Goal: Information Seeking & Learning: Learn about a topic

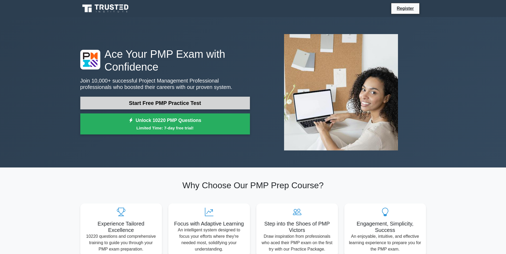
click at [136, 101] on link "Start Free PMP Practice Test" at bounding box center [165, 103] width 170 height 13
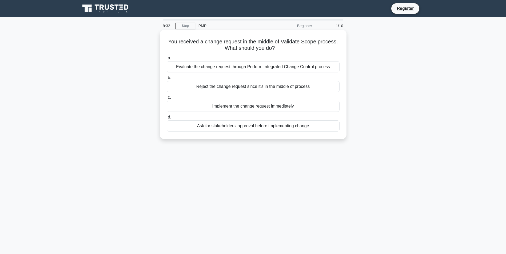
click at [193, 130] on div "Ask for stakeholders' approval before implementing change" at bounding box center [253, 126] width 173 height 11
click at [167, 119] on input "d. Ask for stakeholders' approval before implementing change" at bounding box center [167, 117] width 0 height 3
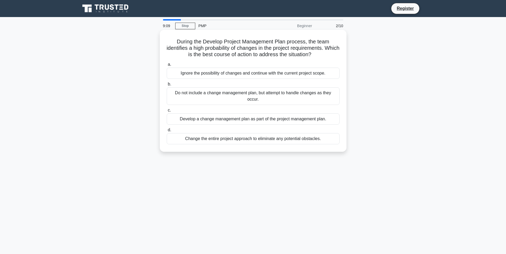
click at [173, 120] on div "Develop a change management plan as part of the project management plan." at bounding box center [253, 119] width 173 height 11
click at [167, 112] on input "c. Develop a change management plan as part of the project management plan." at bounding box center [167, 110] width 0 height 3
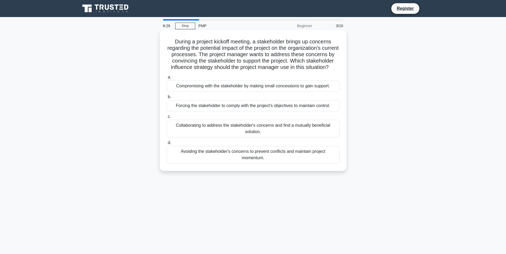
click at [182, 132] on div "Collaborating to address the stakeholder's concerns and find a mutually benefic…" at bounding box center [253, 129] width 173 height 18
click at [167, 119] on input "c. Collaborating to address the stakeholder's concerns and find a mutually bene…" at bounding box center [167, 116] width 0 height 3
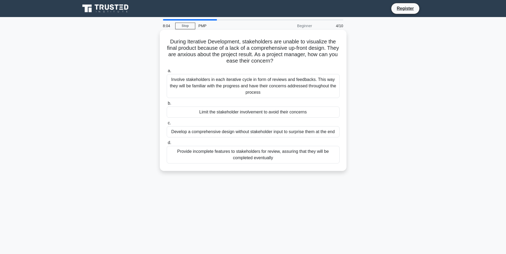
click at [188, 88] on div "Involve stakeholders in each iterative cycle in form of reviews and feedbacks. …" at bounding box center [253, 86] width 173 height 24
click at [167, 73] on input "a. Involve stakeholders in each iterative cycle in form of reviews and feedback…" at bounding box center [167, 70] width 0 height 3
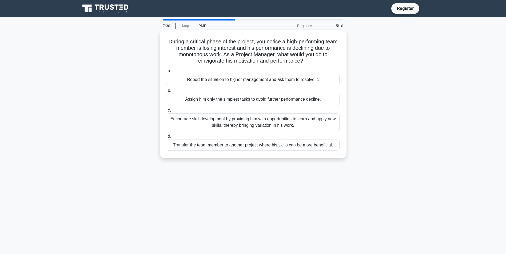
click at [177, 119] on div "Encourage skill development by providing him with opportunities to learn and ap…" at bounding box center [253, 123] width 173 height 18
click at [167, 112] on input "c. Encourage skill development by providing him with opportunities to learn and…" at bounding box center [167, 110] width 0 height 3
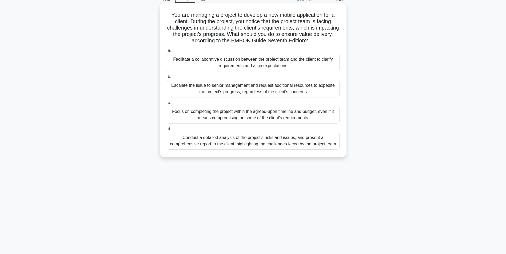
scroll to position [34, 0]
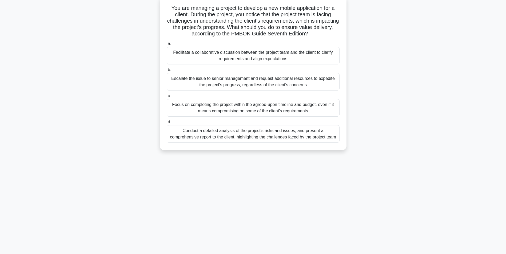
click at [194, 60] on div "Facilitate a collaborative discussion between the project team and the client t…" at bounding box center [253, 56] width 173 height 18
click at [167, 46] on input "a. Facilitate a collaborative discussion between the project team and the clien…" at bounding box center [167, 43] width 0 height 3
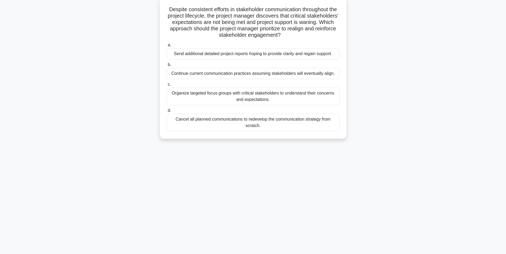
scroll to position [0, 0]
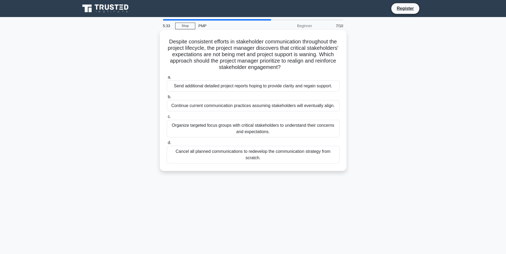
click at [178, 126] on div "Organize targeted focus groups with critical stakeholders to understand their c…" at bounding box center [253, 129] width 173 height 18
click at [167, 119] on input "c. Organize targeted focus groups with critical stakeholders to understand thei…" at bounding box center [167, 116] width 0 height 3
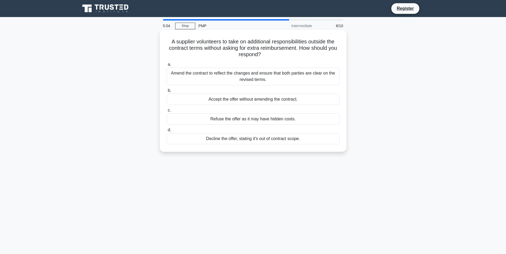
click at [198, 139] on div "Decline the offer, stating it's out of contract scope." at bounding box center [253, 138] width 173 height 11
click at [167, 132] on input "d. Decline the offer, stating it's out of contract scope." at bounding box center [167, 130] width 0 height 3
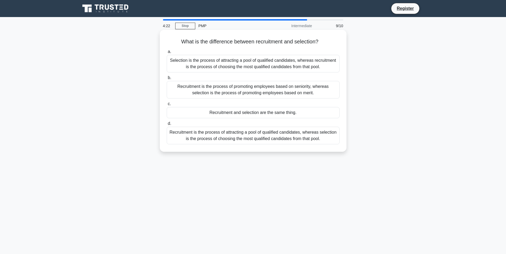
click at [190, 137] on div "Recruitment is the process of attracting a pool of qualified candidates, wherea…" at bounding box center [253, 136] width 173 height 18
click at [167, 126] on input "d. Recruitment is the process of attracting a pool of qualified candidates, whe…" at bounding box center [167, 123] width 0 height 3
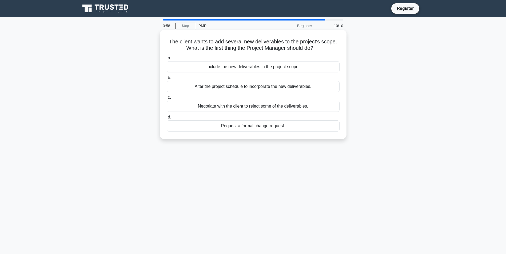
click at [205, 128] on div "Request a formal change request." at bounding box center [253, 126] width 173 height 11
click at [167, 119] on input "d. Request a formal change request." at bounding box center [167, 117] width 0 height 3
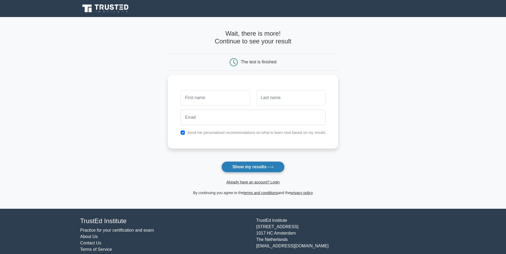
click at [238, 165] on button "Show my results" at bounding box center [252, 167] width 63 height 11
click at [201, 98] on input "text" at bounding box center [215, 96] width 69 height 15
type input "Oscar"
type input "Almenario"
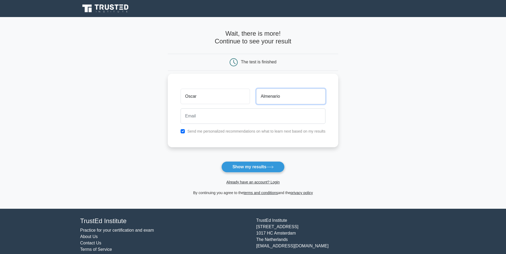
type input "[EMAIL_ADDRESS][DOMAIN_NAME]"
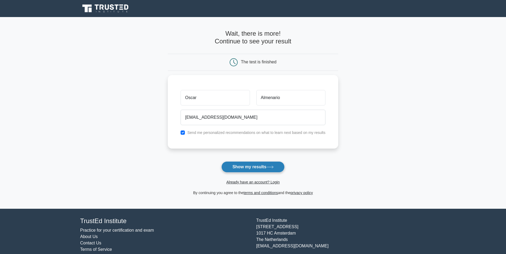
click at [235, 166] on button "Show my results" at bounding box center [252, 167] width 63 height 11
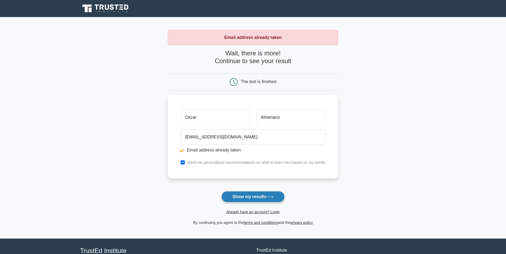
click at [239, 198] on button "Show my results" at bounding box center [252, 196] width 63 height 11
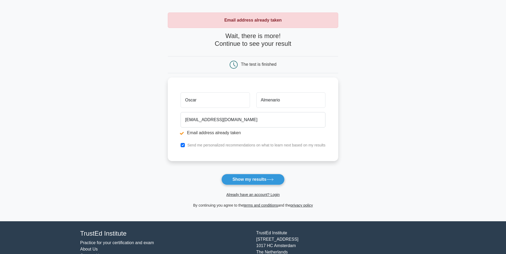
scroll to position [27, 0]
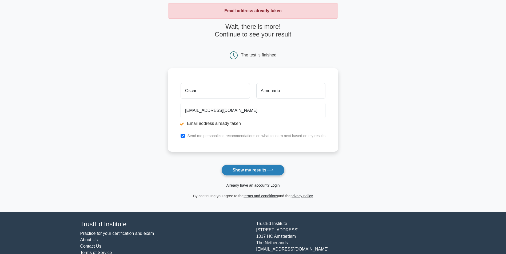
click at [247, 172] on button "Show my results" at bounding box center [252, 170] width 63 height 11
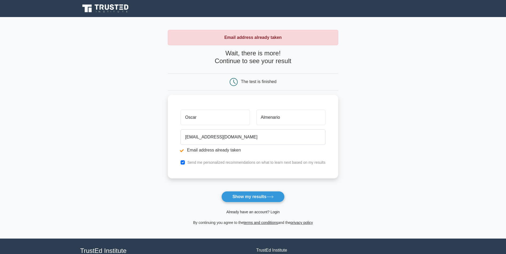
click at [252, 212] on link "Already have an account? Login" at bounding box center [252, 212] width 53 height 4
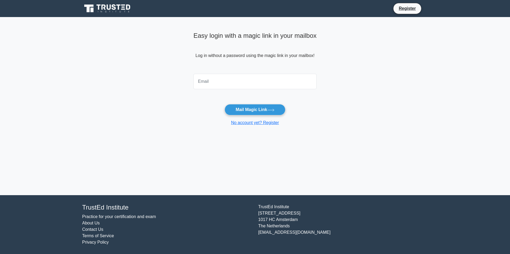
click at [219, 84] on input "email" at bounding box center [254, 81] width 123 height 15
type input "omalmenario@yahoo.com"
click at [247, 109] on button "Mail Magic Link" at bounding box center [255, 109] width 61 height 11
